Goal: Transaction & Acquisition: Obtain resource

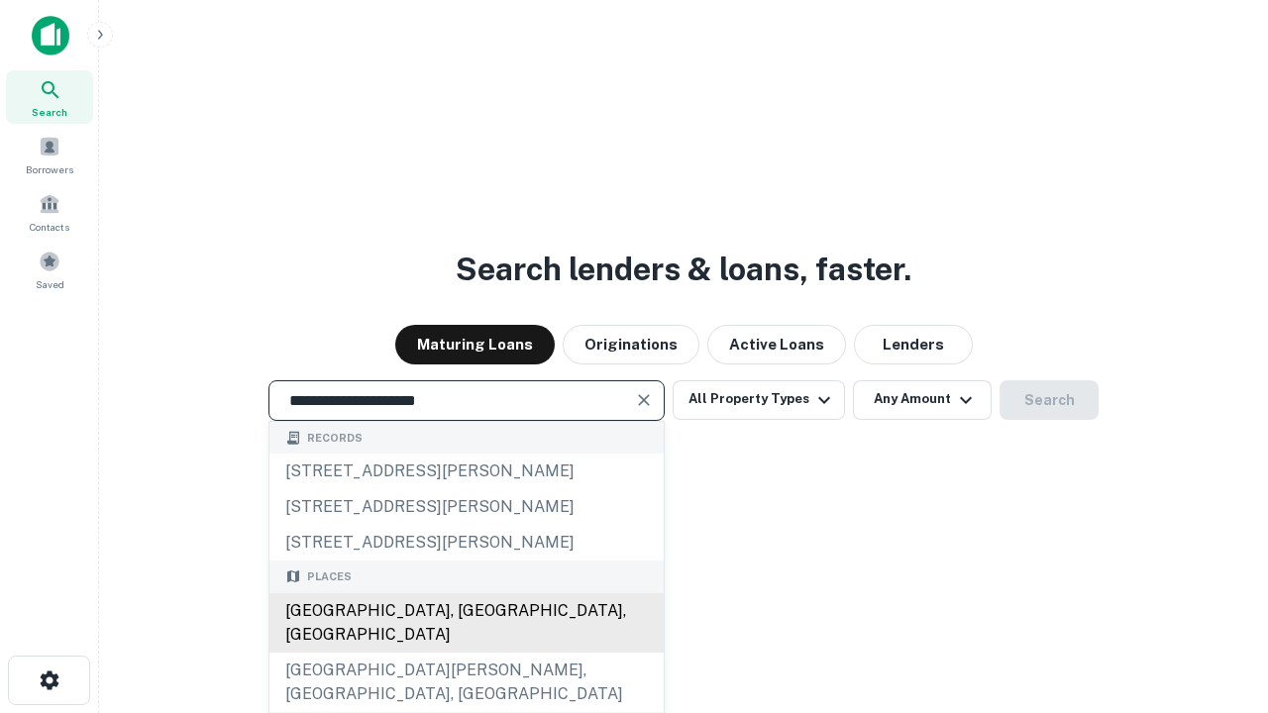
click at [466, 653] on div "Santa Monica, CA, USA" at bounding box center [466, 622] width 394 height 59
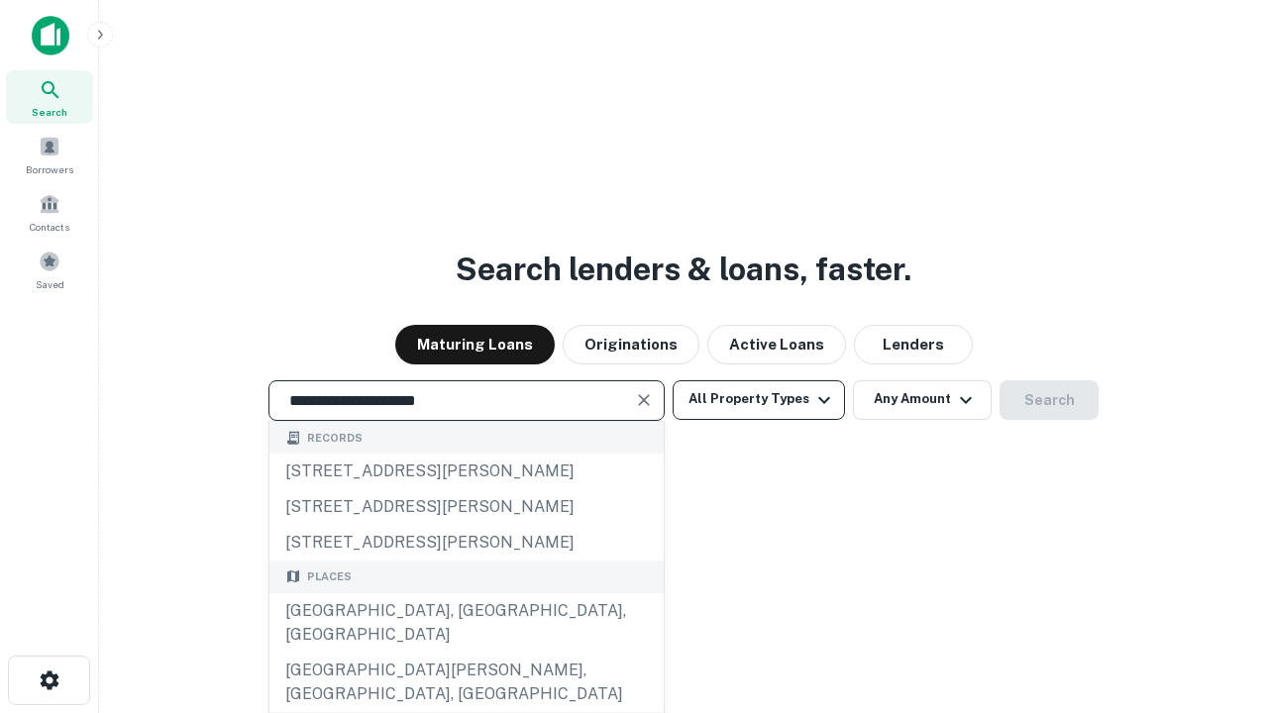
click at [759, 399] on button "All Property Types" at bounding box center [759, 400] width 172 height 40
type input "**********"
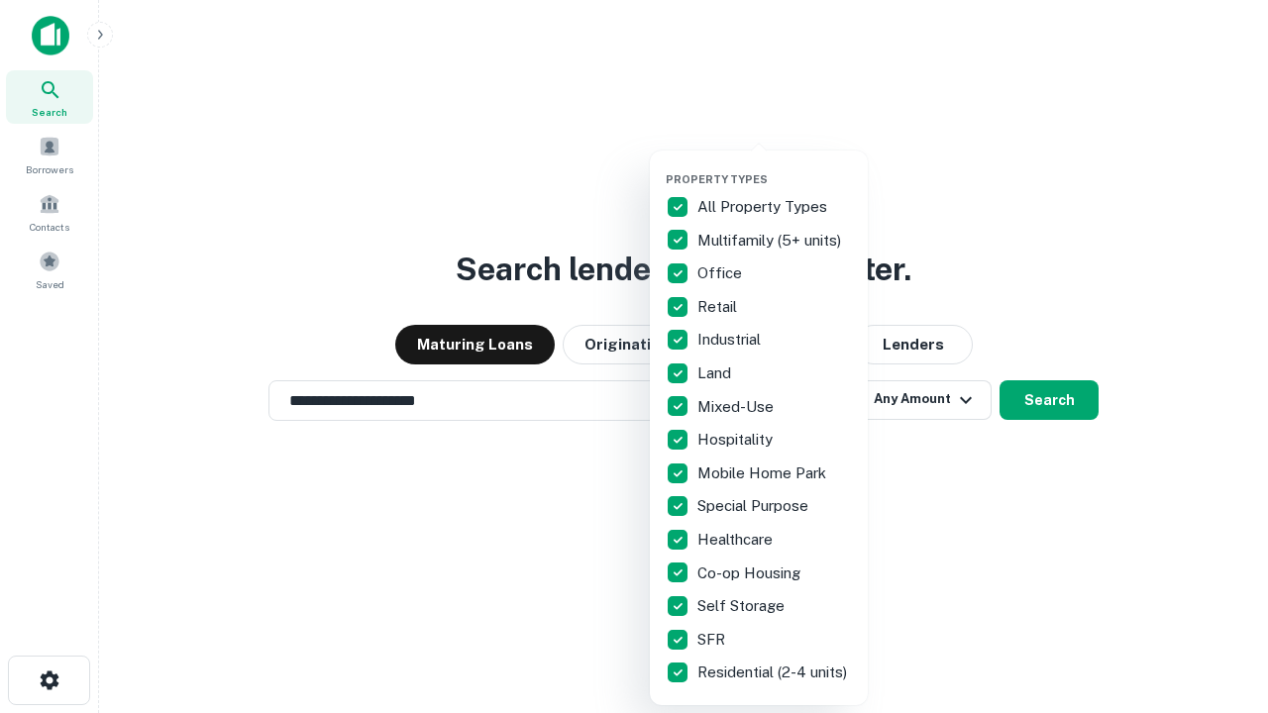
click at [775, 166] on button "button" at bounding box center [775, 166] width 218 height 1
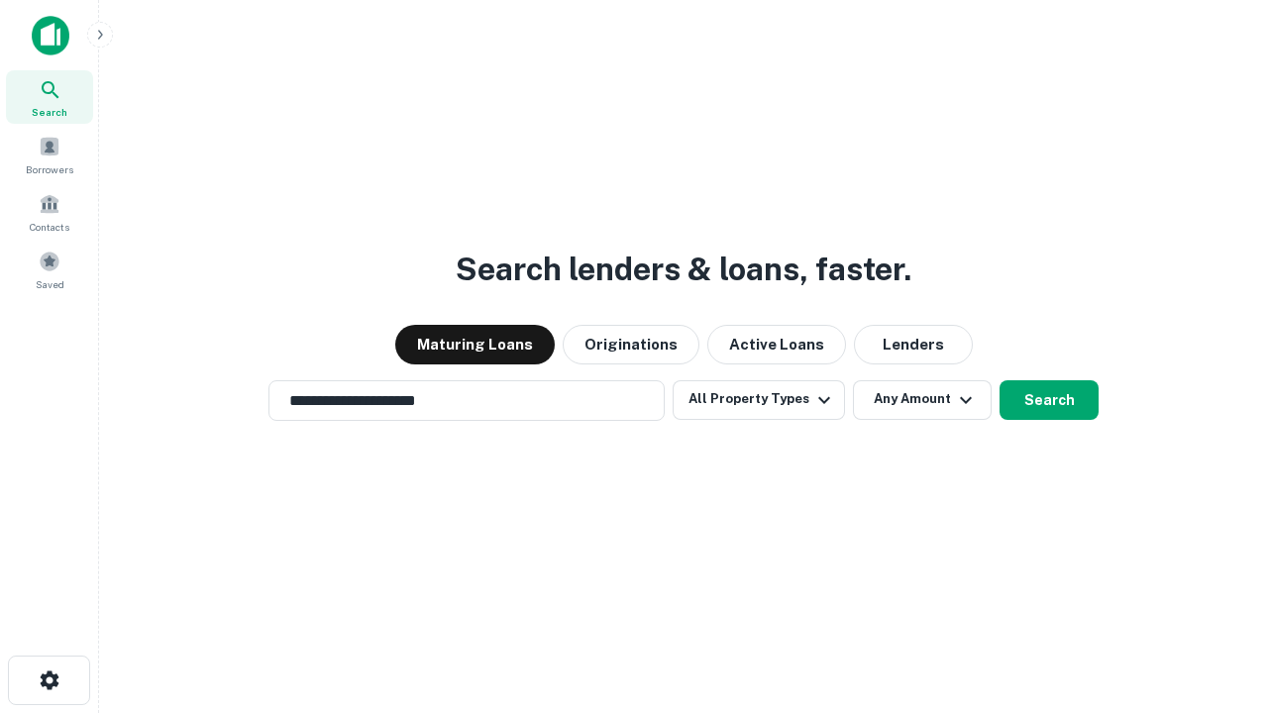
scroll to position [31, 0]
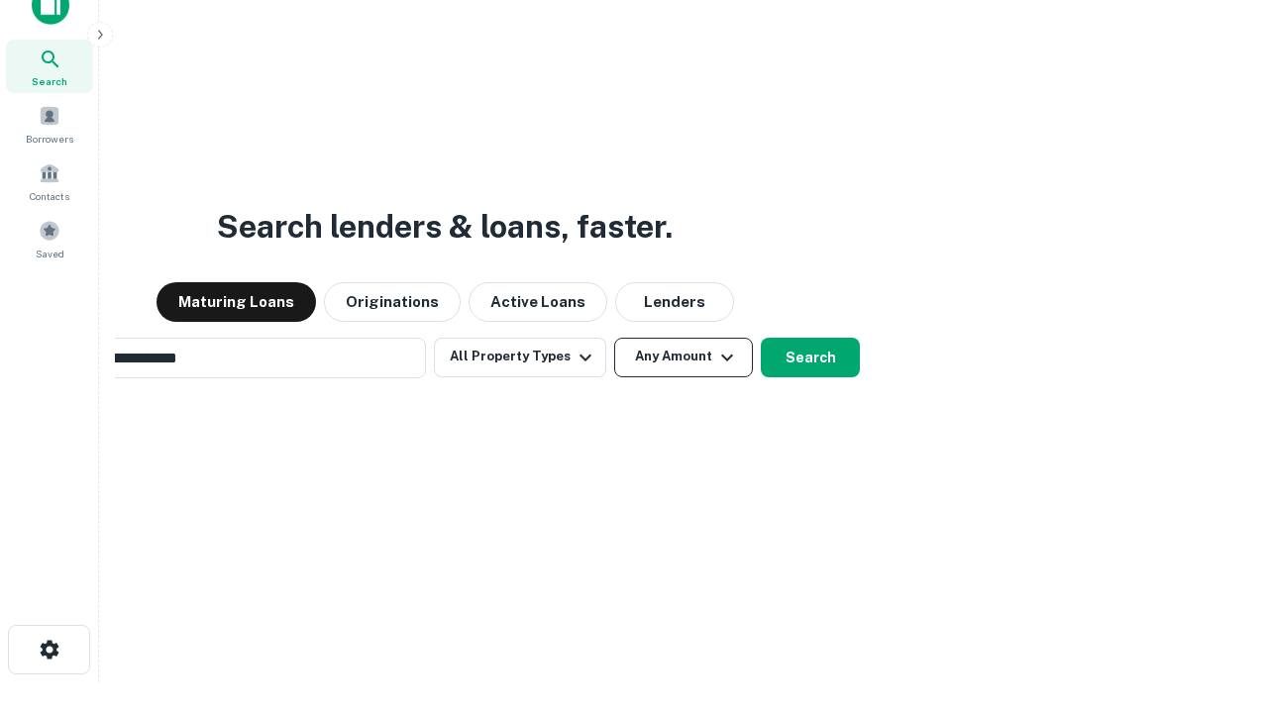
click at [614, 338] on button "Any Amount" at bounding box center [683, 358] width 139 height 40
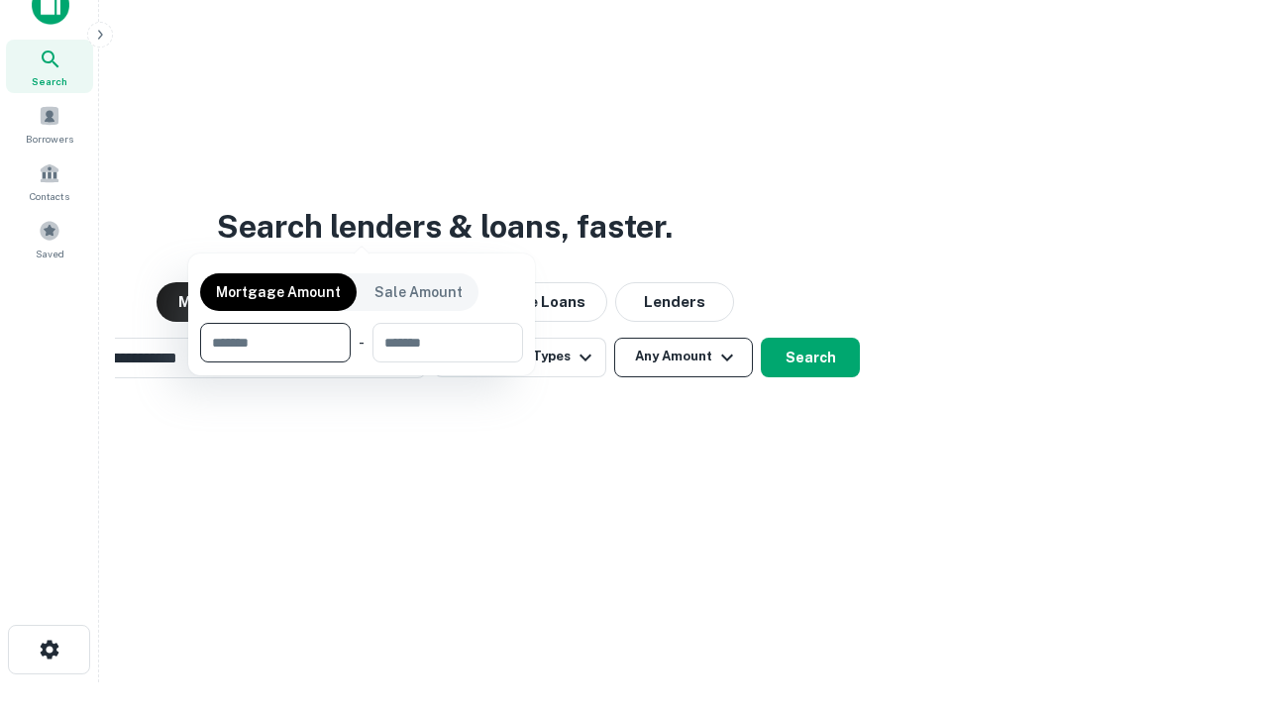
scroll to position [32, 0]
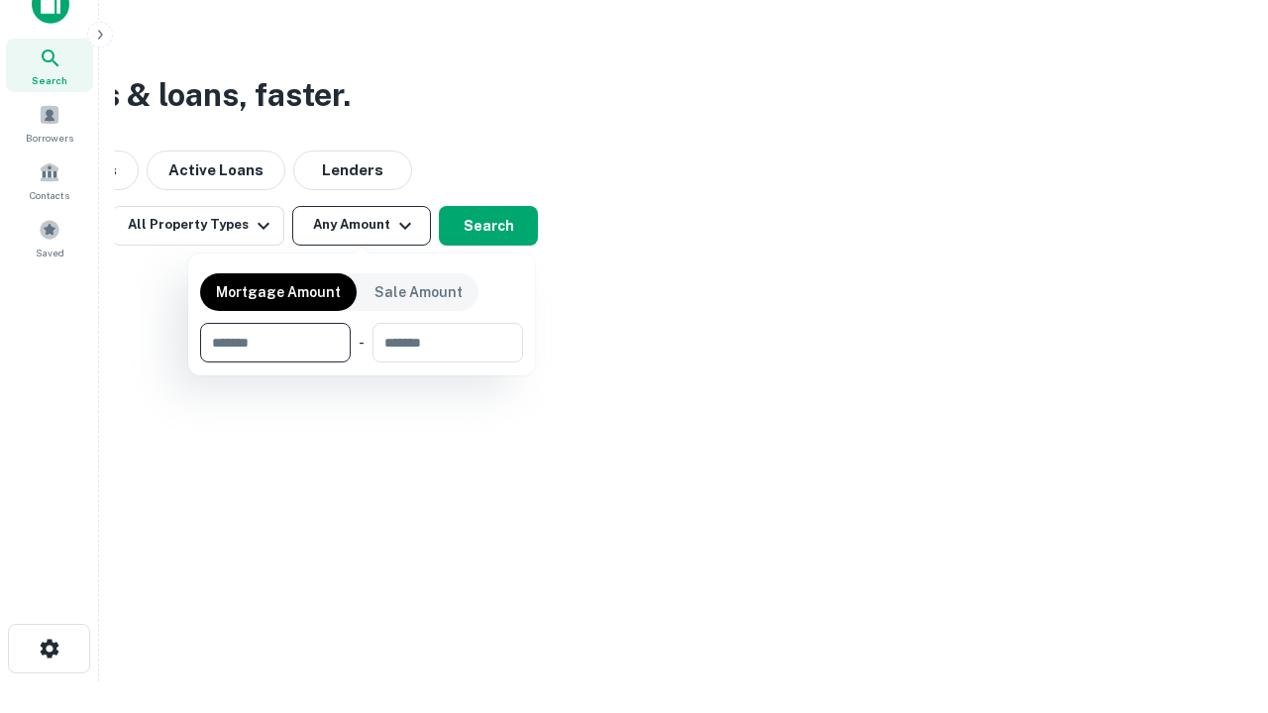
type input "*******"
click at [362, 363] on button "button" at bounding box center [361, 363] width 323 height 1
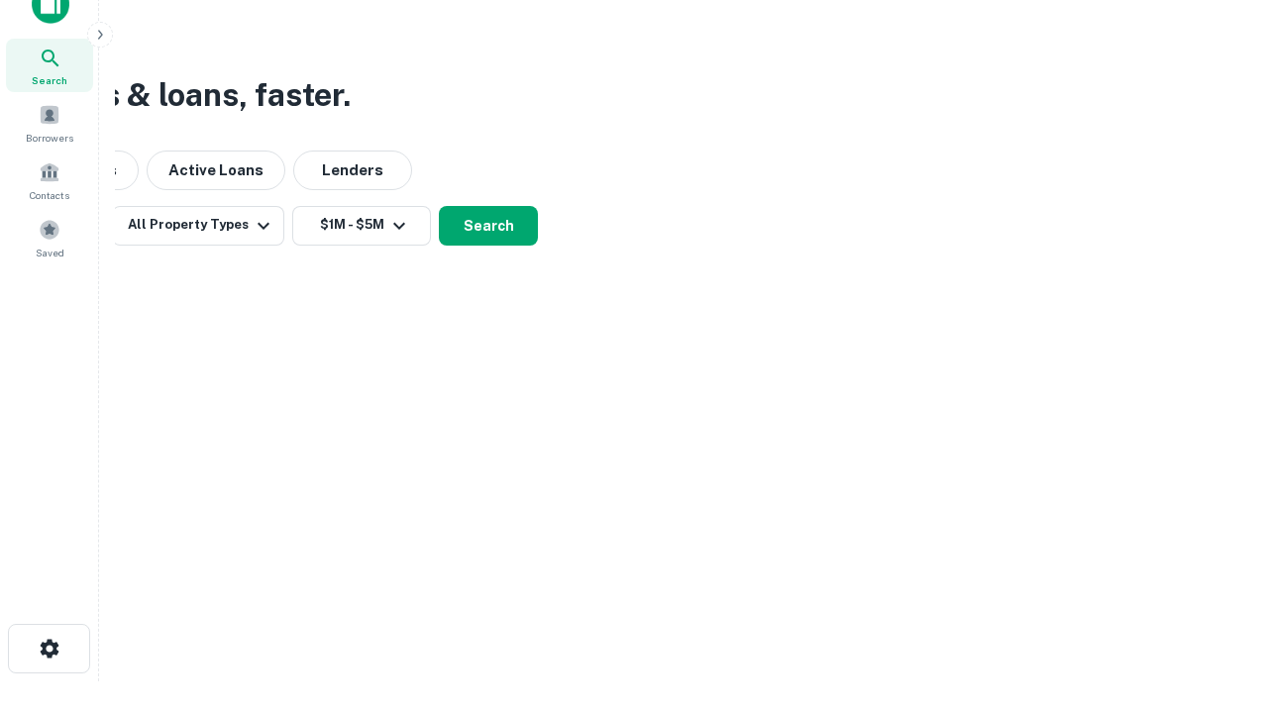
scroll to position [31, 0]
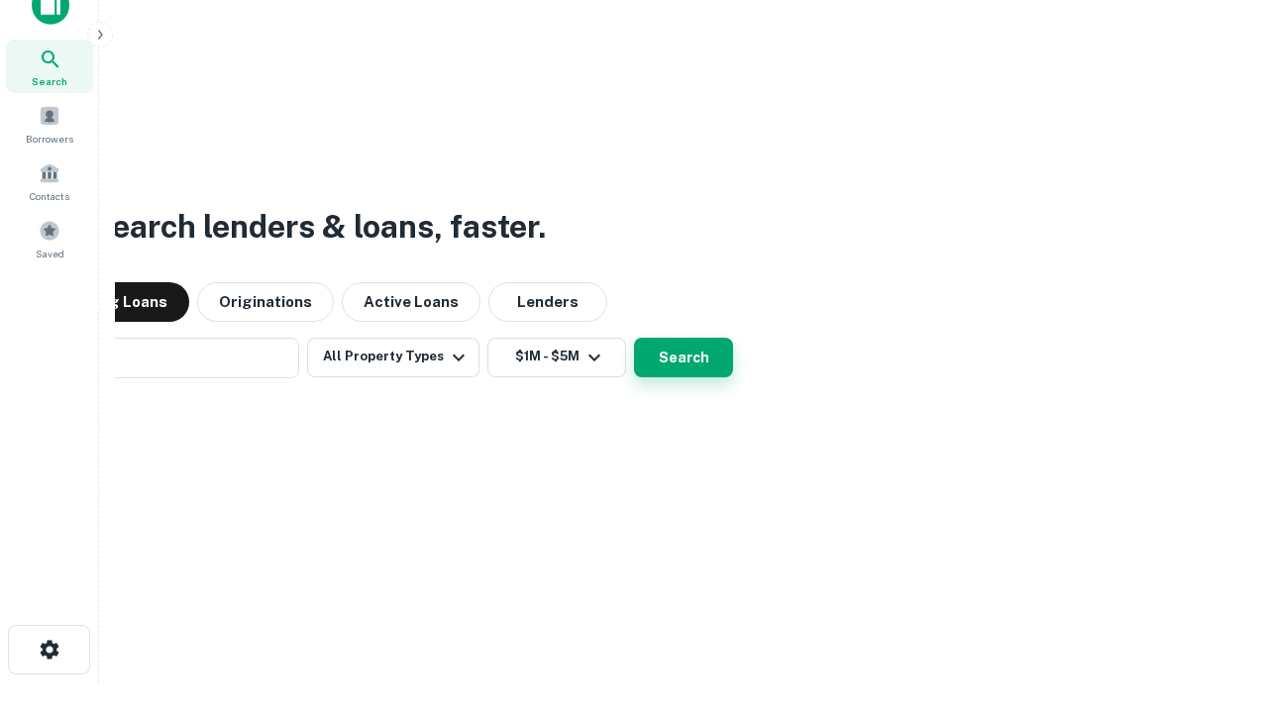
click at [634, 338] on button "Search" at bounding box center [683, 358] width 99 height 40
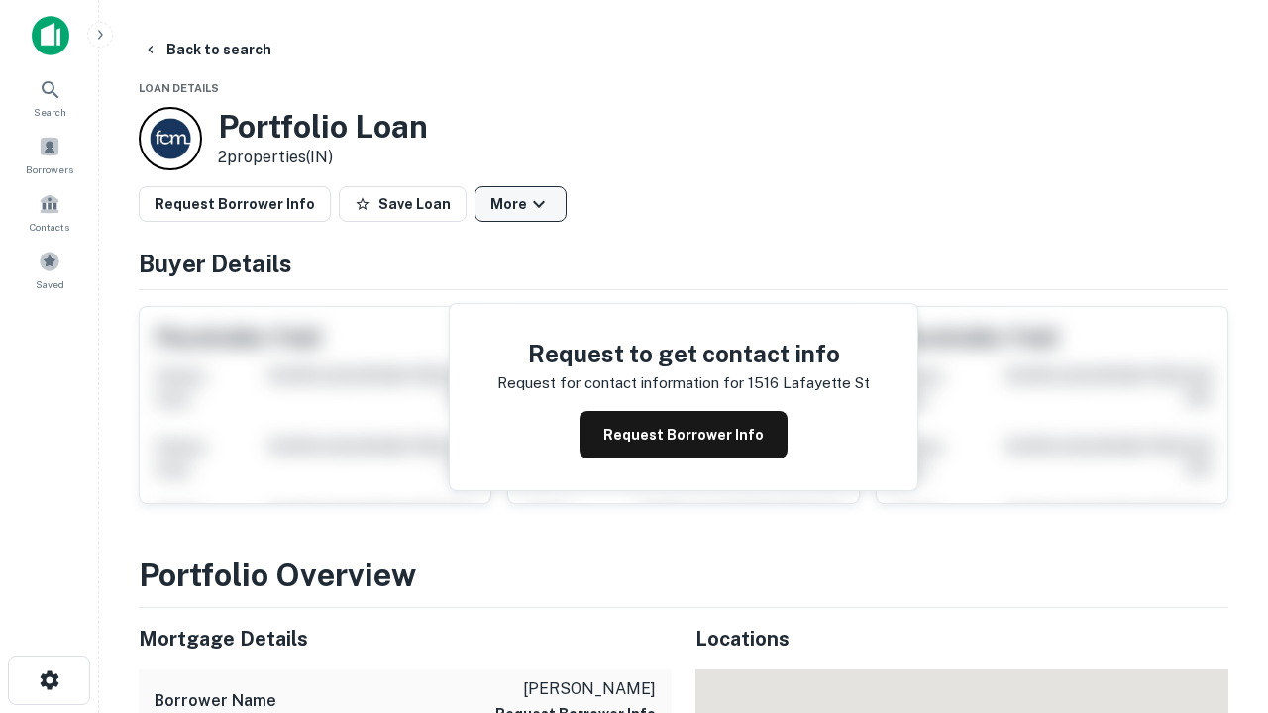
click at [520, 204] on button "More" at bounding box center [521, 204] width 92 height 36
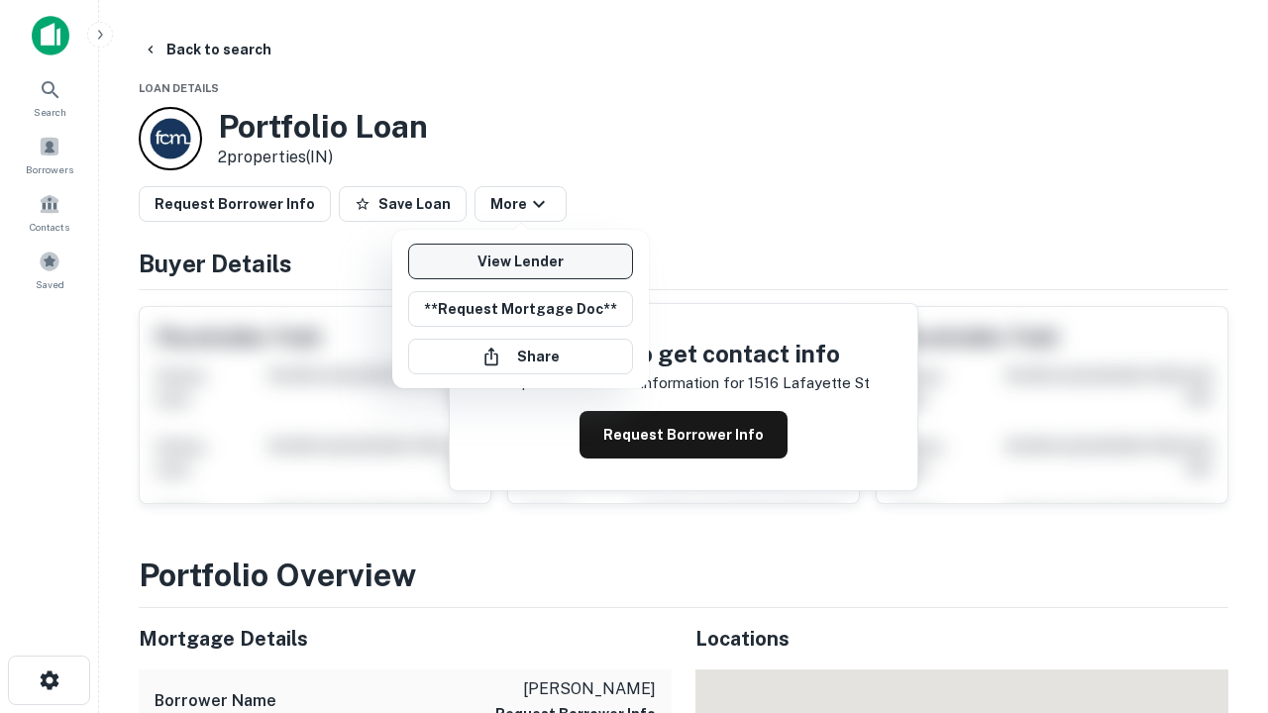
click at [520, 262] on link "View Lender" at bounding box center [520, 262] width 225 height 36
